Goal: Transaction & Acquisition: Subscribe to service/newsletter

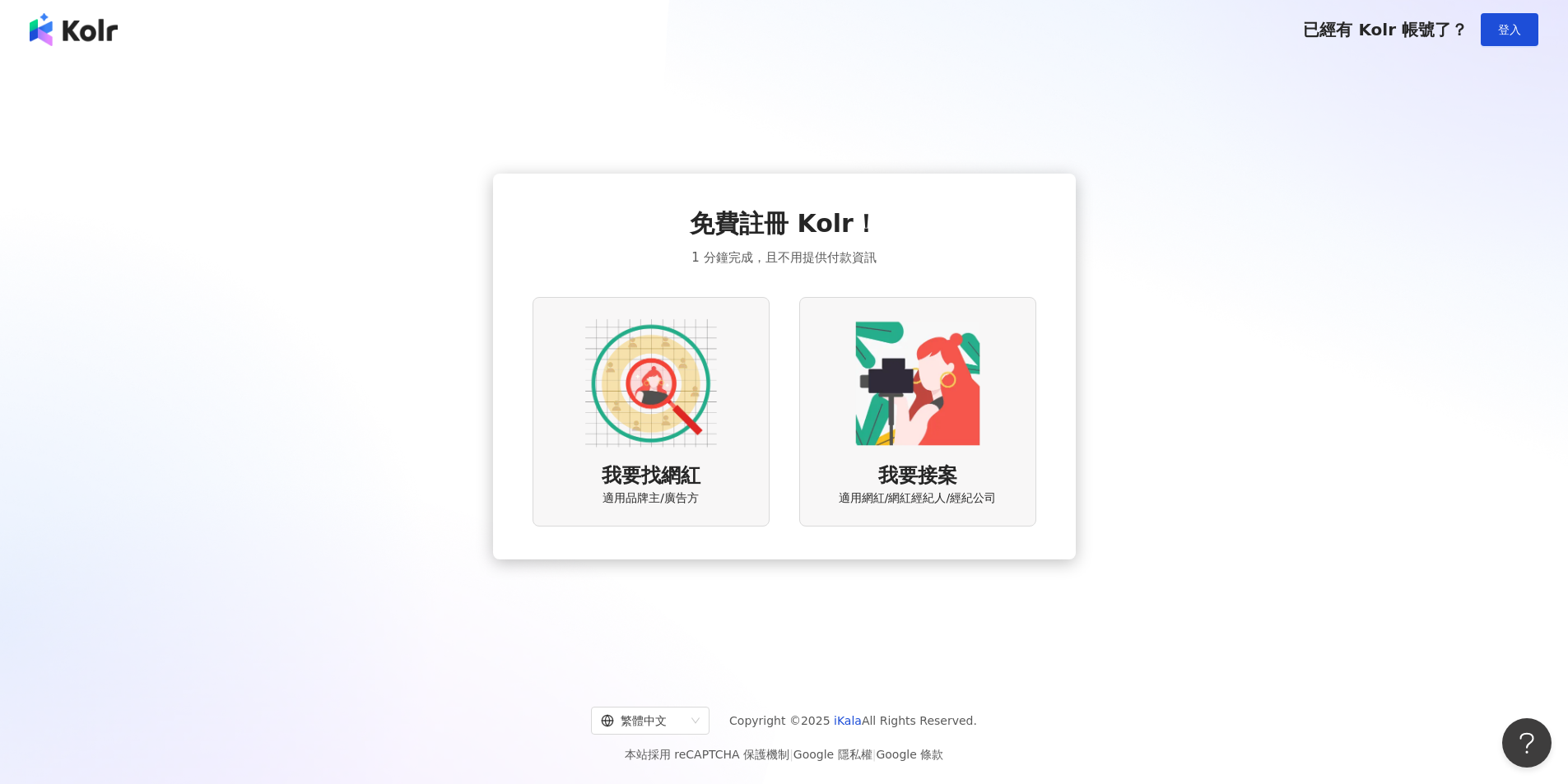
click at [650, 393] on img at bounding box center [652, 384] width 132 height 132
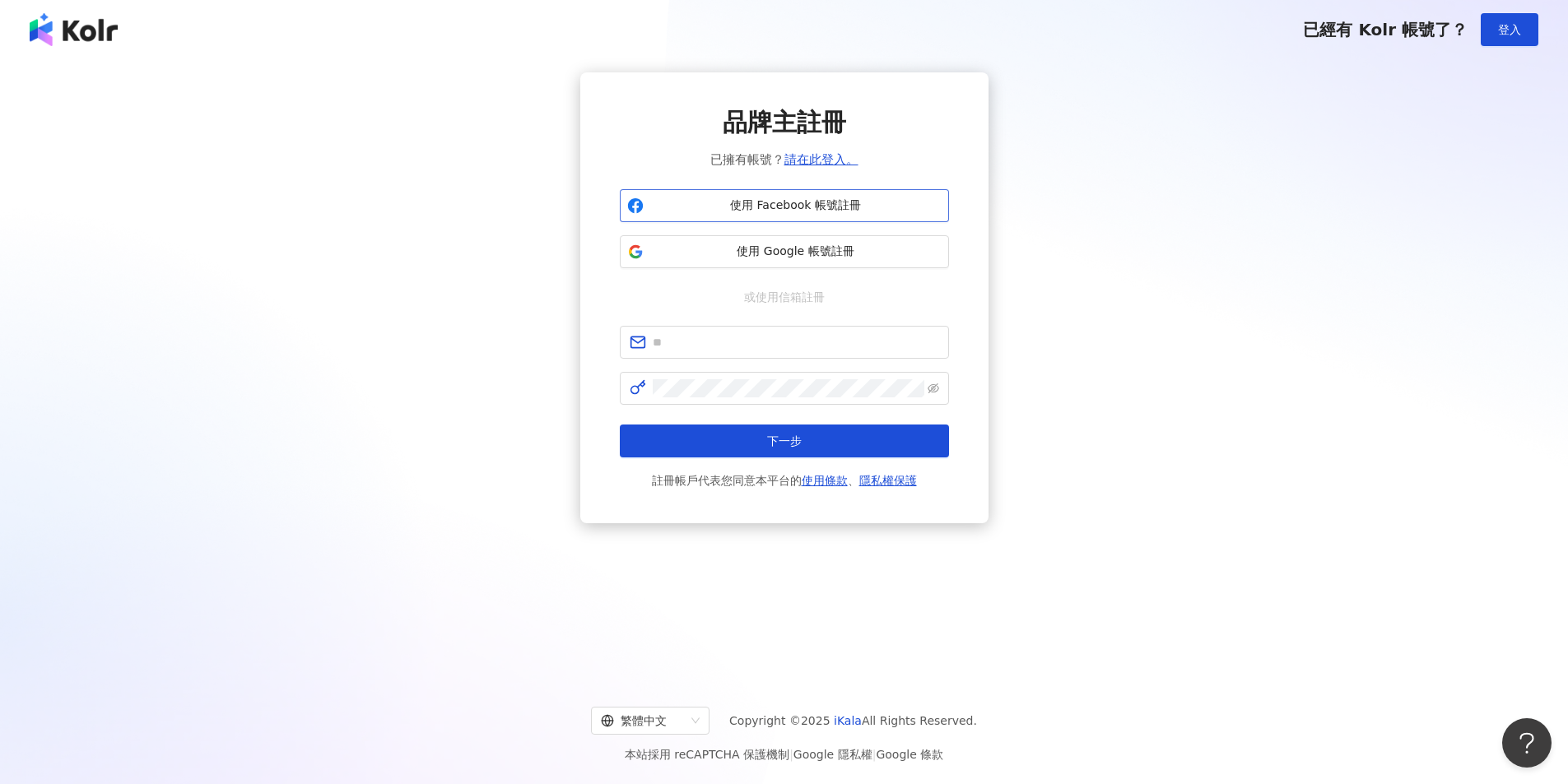
click at [823, 204] on span "使用 Facebook 帳號註冊" at bounding box center [796, 205] width 291 height 16
click at [1519, 716] on icon "close" at bounding box center [1518, 718] width 11 height 11
click at [839, 245] on span "使用 Google 帳號註冊" at bounding box center [796, 251] width 291 height 16
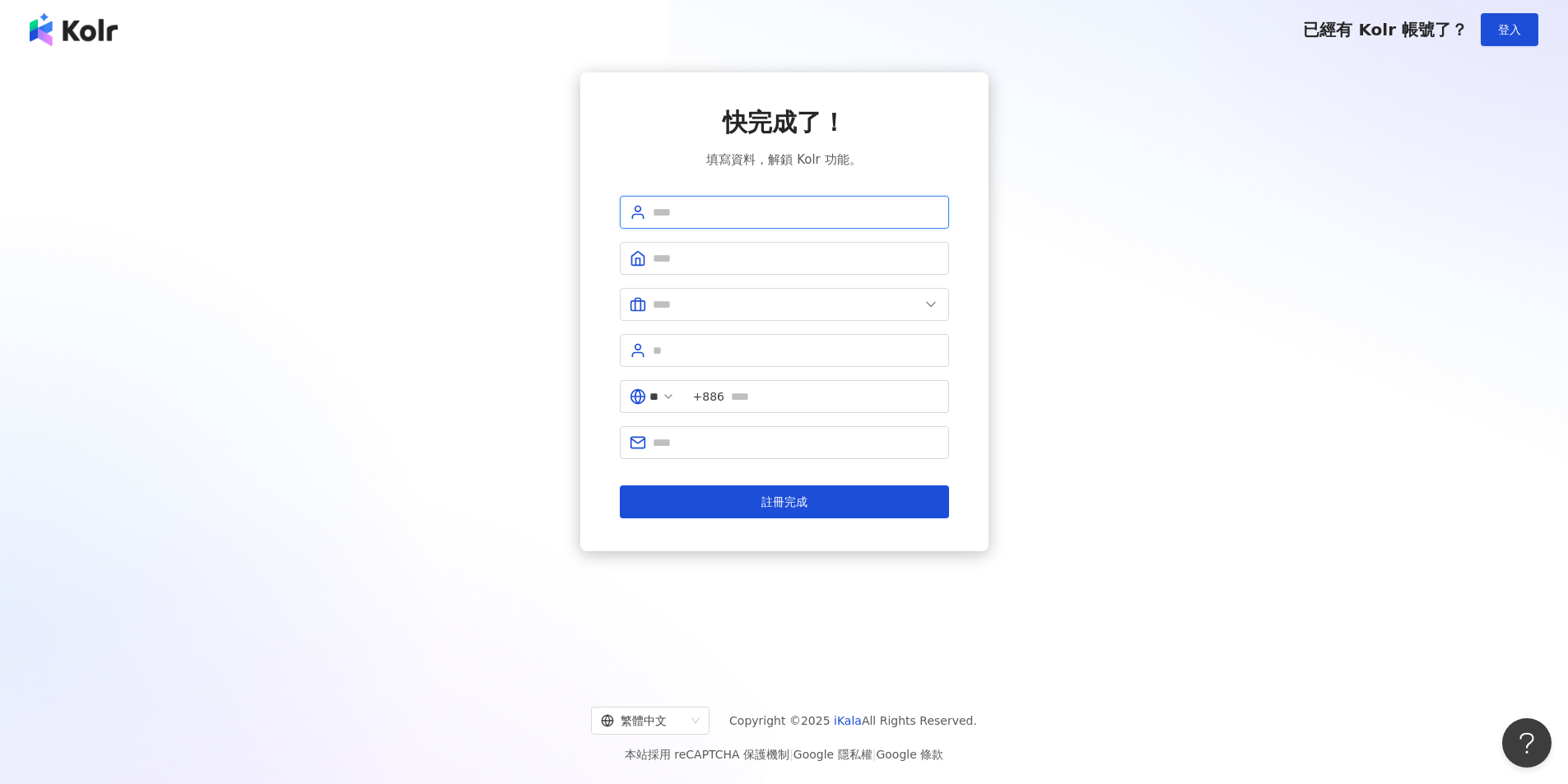
click at [702, 210] on input "text" at bounding box center [796, 212] width 287 height 18
